Goal: Task Accomplishment & Management: Manage account settings

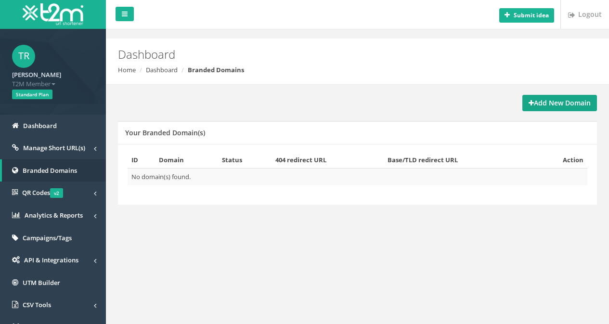
click at [571, 101] on strong "Add New Domain" at bounding box center [559, 102] width 62 height 9
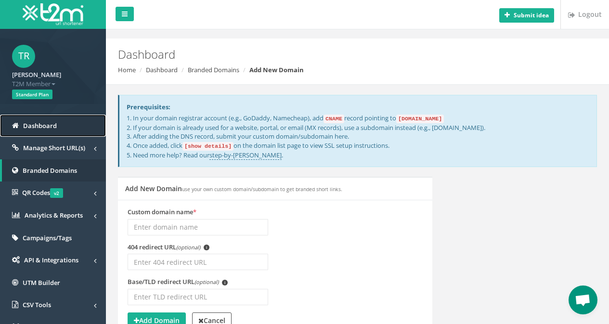
click at [44, 130] on link "Dashboard" at bounding box center [53, 126] width 106 height 23
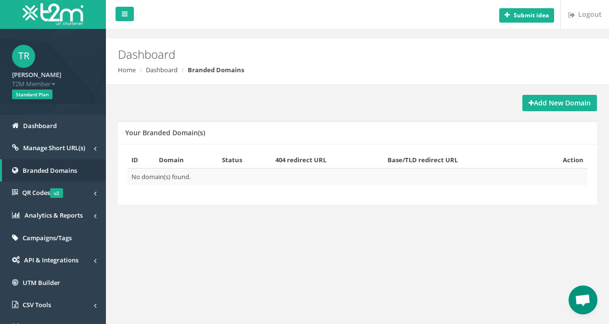
scroll to position [42, 0]
